Goal: Task Accomplishment & Management: Use online tool/utility

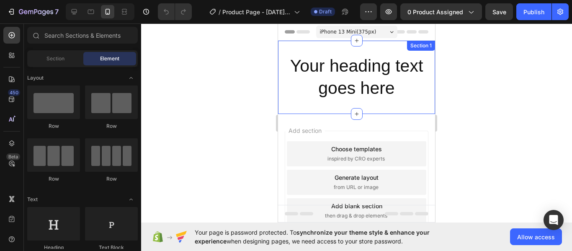
click at [369, 86] on h2 "Your heading text goes here" at bounding box center [356, 77] width 157 height 46
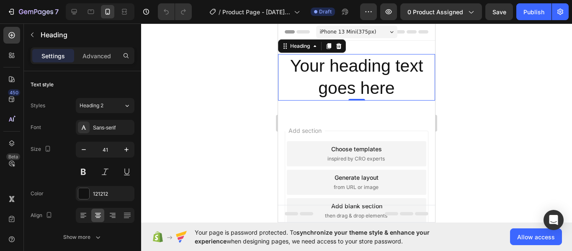
click at [384, 80] on h2 "Your heading text goes here" at bounding box center [356, 77] width 157 height 46
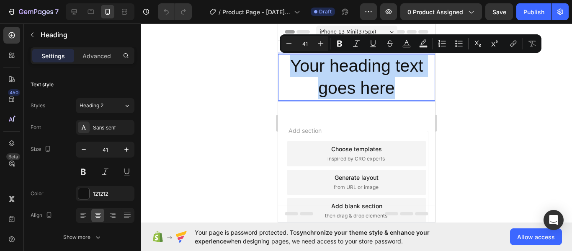
drag, startPoint x: 397, startPoint y: 88, endPoint x: 282, endPoint y: 72, distance: 116.3
click at [282, 72] on p "Your heading text goes here" at bounding box center [356, 77] width 155 height 45
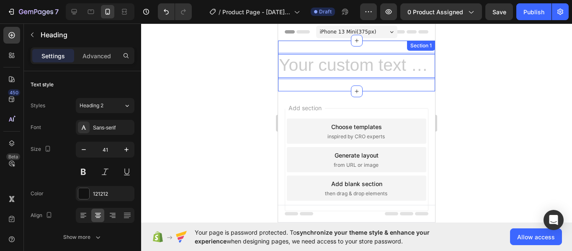
click at [366, 86] on div "Heading 0 Section 1" at bounding box center [356, 66] width 157 height 51
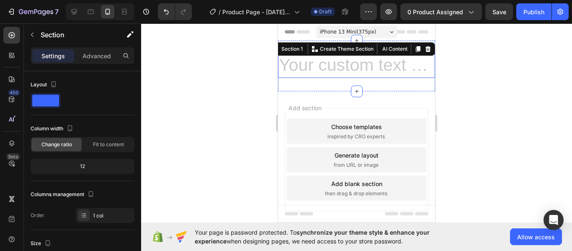
click at [353, 71] on h2 "Rich Text Editor. Editing area: main" at bounding box center [356, 66] width 157 height 24
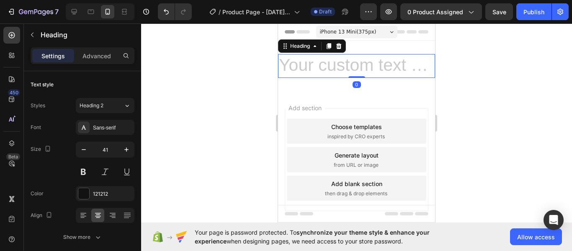
click at [353, 71] on h2 "Rich Text Editor. Editing area: main" at bounding box center [356, 66] width 157 height 24
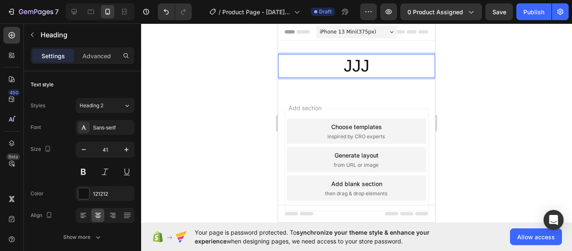
click at [296, 96] on div "Add section Choose templates inspired by CRO experts Generate layout from URL o…" at bounding box center [356, 171] width 157 height 160
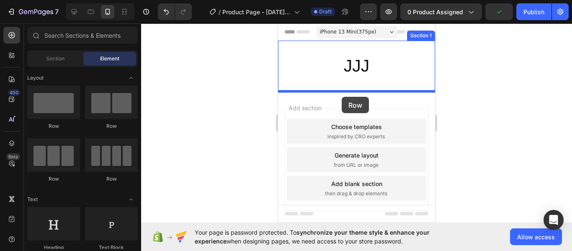
drag, startPoint x: 338, startPoint y: 131, endPoint x: 342, endPoint y: 97, distance: 35.0
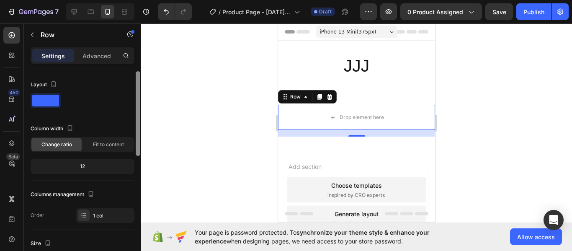
drag, startPoint x: 139, startPoint y: 108, endPoint x: 124, endPoint y: 64, distance: 46.2
click at [124, 64] on div "Settings Advanced Layout Column width Change ratio Fit to content 12 Columns ma…" at bounding box center [82, 160] width 117 height 227
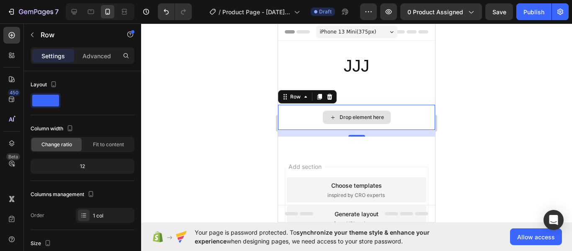
click at [411, 113] on div "Drop element here" at bounding box center [356, 117] width 157 height 25
click at [329, 95] on icon at bounding box center [329, 97] width 5 height 6
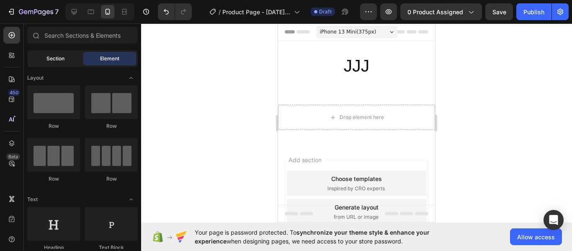
click at [49, 61] on span "Section" at bounding box center [55, 59] width 18 height 8
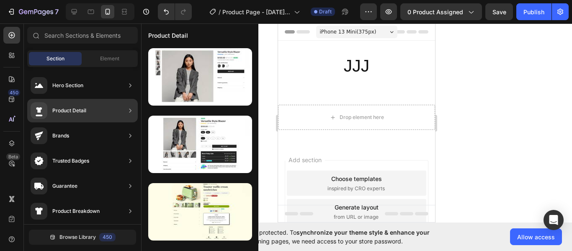
click at [74, 105] on div "Product Detail" at bounding box center [59, 110] width 56 height 17
click at [125, 108] on div "Product Detail" at bounding box center [82, 110] width 111 height 23
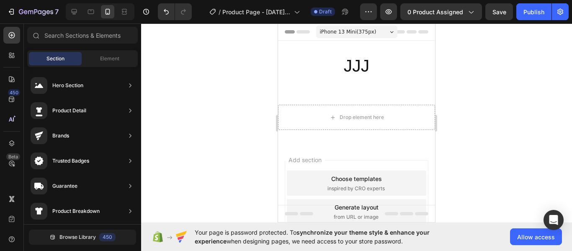
drag, startPoint x: 255, startPoint y: 82, endPoint x: 163, endPoint y: 88, distance: 91.8
click at [163, 0] on div "7 / Product Page - [DATE] 11:49:22 Draft Preview 0 product assigned Save Publis…" at bounding box center [286, 0] width 572 height 0
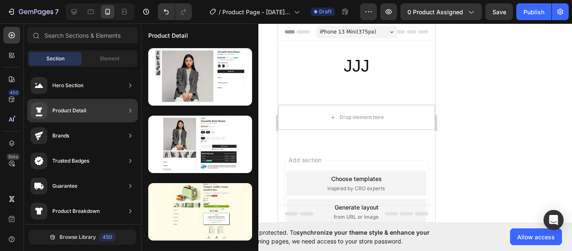
click at [89, 116] on div "Product Detail" at bounding box center [82, 110] width 111 height 23
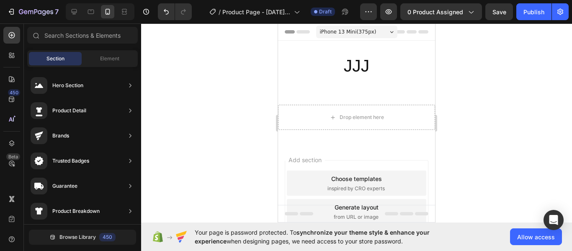
drag, startPoint x: 255, startPoint y: 101, endPoint x: 259, endPoint y: 144, distance: 42.9
click at [259, 0] on div "7 / Product Page - [DATE] 11:49:22 Draft Preview 0 product assigned Save Publis…" at bounding box center [286, 0] width 572 height 0
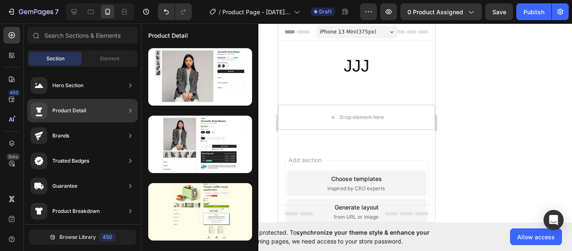
click at [111, 116] on div "Product Detail" at bounding box center [82, 110] width 111 height 23
click at [95, 109] on div "Product Detail" at bounding box center [82, 110] width 111 height 23
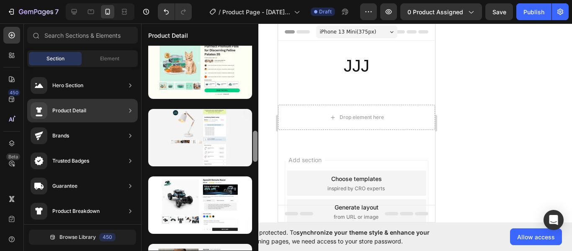
scroll to position [548, 0]
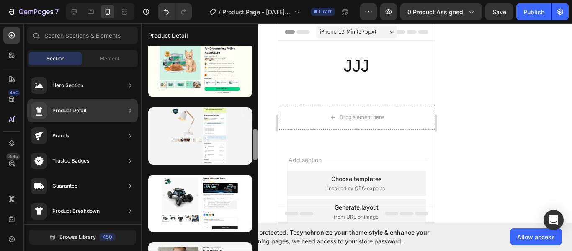
drag, startPoint x: 255, startPoint y: 111, endPoint x: 254, endPoint y: 235, distance: 124.4
click at [254, 235] on div at bounding box center [255, 148] width 6 height 205
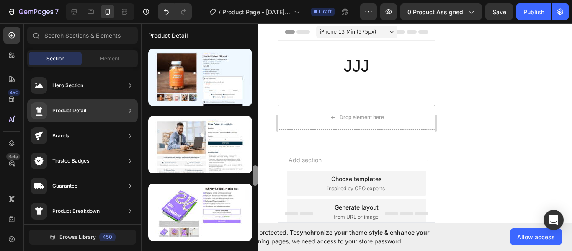
scroll to position [1143, 0]
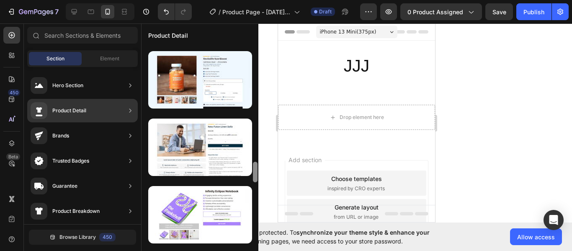
drag, startPoint x: 255, startPoint y: 151, endPoint x: 256, endPoint y: 242, distance: 90.9
click at [256, 242] on div at bounding box center [255, 148] width 6 height 205
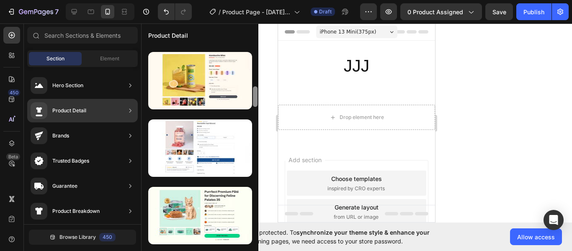
scroll to position [405, 0]
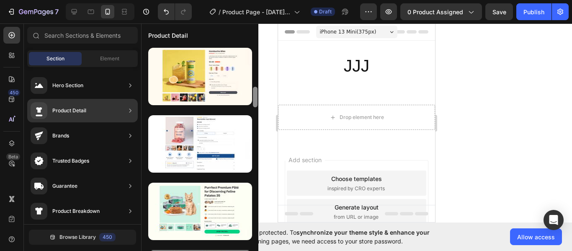
drag, startPoint x: 254, startPoint y: 78, endPoint x: 256, endPoint y: 100, distance: 21.4
click at [256, 100] on div at bounding box center [255, 97] width 5 height 21
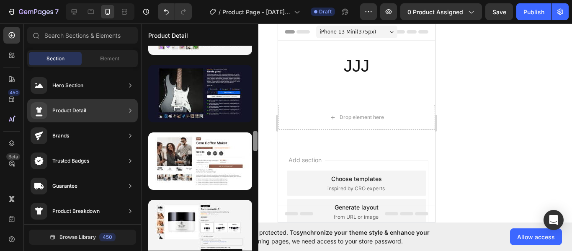
scroll to position [817, 0]
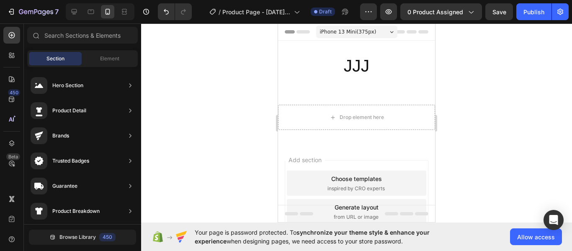
drag, startPoint x: 254, startPoint y: 91, endPoint x: 169, endPoint y: 126, distance: 91.4
click at [173, 0] on div "7 / Product Page - [DATE] 11:49:22 Draft Preview 0 product assigned Save Publis…" at bounding box center [286, 0] width 572 height 0
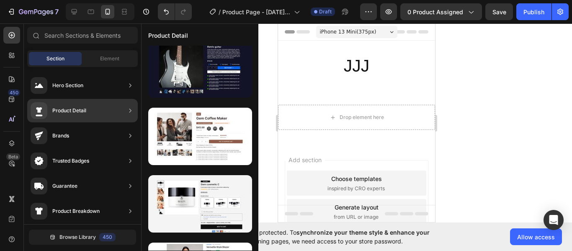
click at [119, 115] on div "Product Detail" at bounding box center [82, 110] width 111 height 23
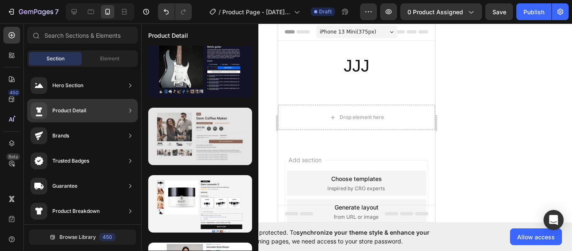
click at [252, 127] on div at bounding box center [200, 136] width 104 height 57
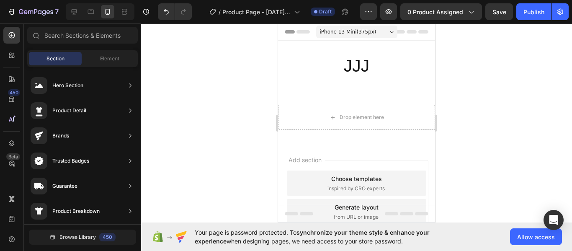
drag, startPoint x: 254, startPoint y: 103, endPoint x: 247, endPoint y: 257, distance: 154.6
click at [247, 0] on html "7 / Product Page - [DATE] 11:49:22 Draft Preview 0 product assigned Save Publis…" at bounding box center [286, 0] width 572 height 0
click at [258, 117] on div at bounding box center [356, 136] width 431 height 227
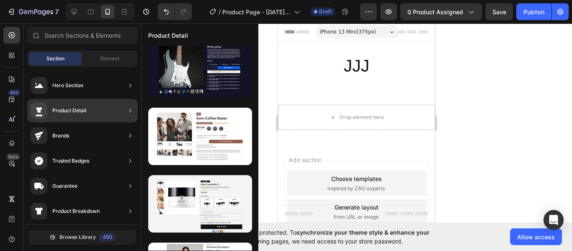
click at [99, 107] on div "Product Detail" at bounding box center [82, 110] width 111 height 23
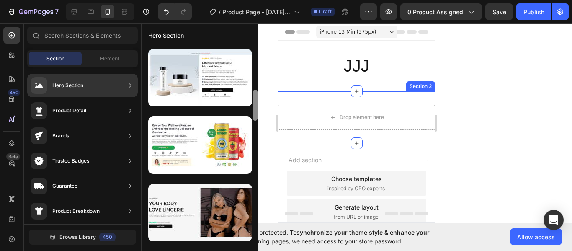
scroll to position [0, 0]
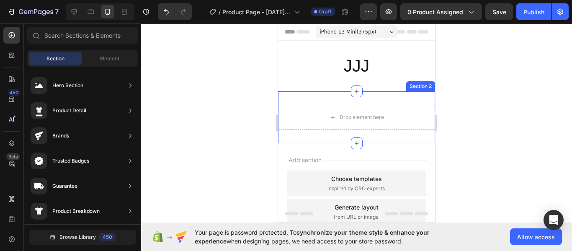
drag, startPoint x: 255, startPoint y: 121, endPoint x: 254, endPoint y: 135, distance: 14.3
click at [254, 0] on div "7 / Product Page - [DATE] 11:49:22 Draft Preview 0 product assigned Save Publis…" at bounding box center [286, 0] width 572 height 0
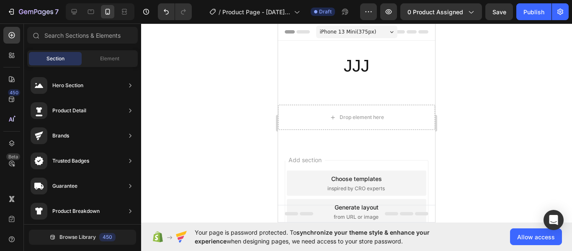
drag, startPoint x: 253, startPoint y: 137, endPoint x: 258, endPoint y: 177, distance: 40.1
click at [258, 0] on div "7 / Product Page - [DATE] 11:49:22 Draft Preview 0 product assigned Save Publis…" at bounding box center [286, 0] width 572 height 0
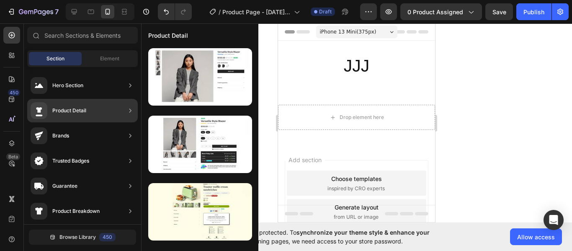
click at [85, 108] on div "Product Detail" at bounding box center [69, 110] width 34 height 8
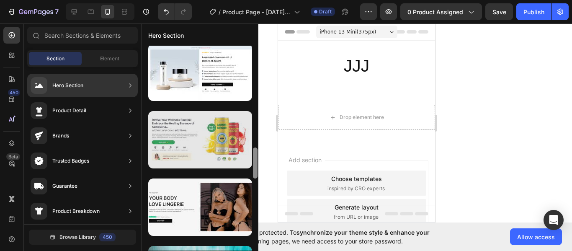
scroll to position [522, 0]
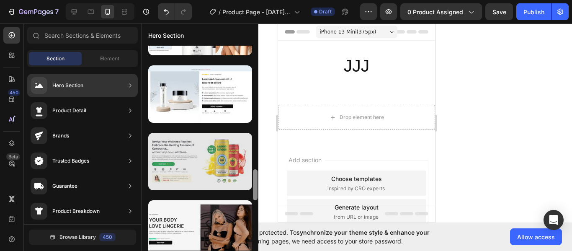
drag, startPoint x: 255, startPoint y: 176, endPoint x: 252, endPoint y: 136, distance: 40.0
click at [252, 136] on div at bounding box center [200, 148] width 117 height 205
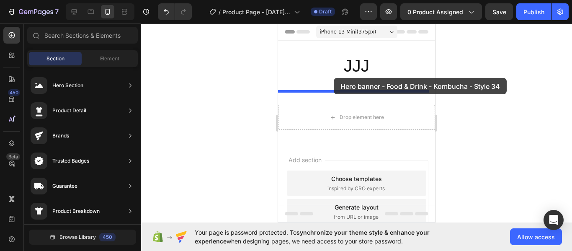
drag, startPoint x: 496, startPoint y: 186, endPoint x: 334, endPoint y: 78, distance: 195.3
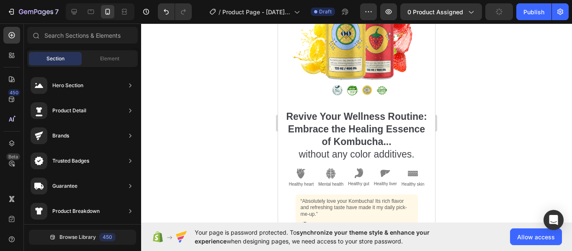
scroll to position [62, 0]
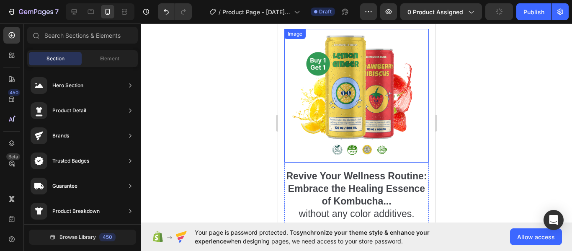
click at [354, 148] on img at bounding box center [356, 96] width 130 height 134
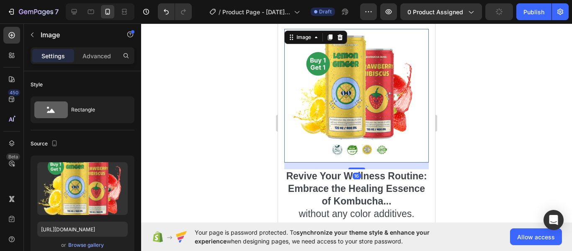
type input "[URL][DOMAIN_NAME]"
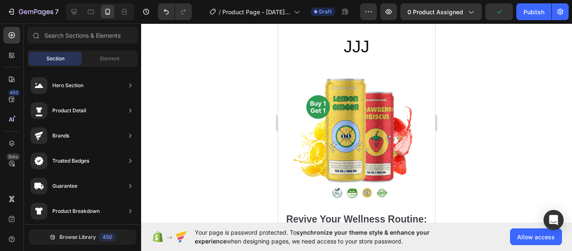
scroll to position [0, 0]
